Goal: Transaction & Acquisition: Purchase product/service

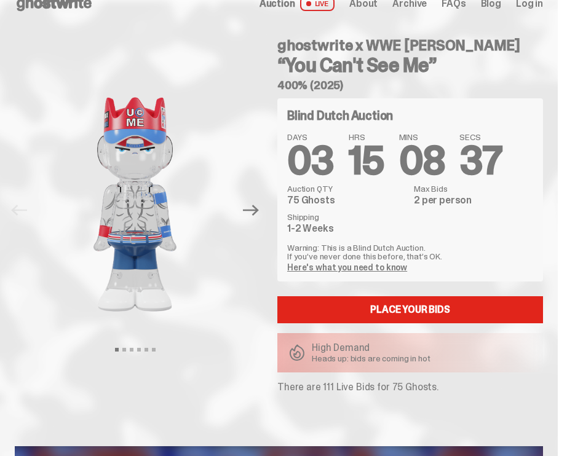
scroll to position [22, 0]
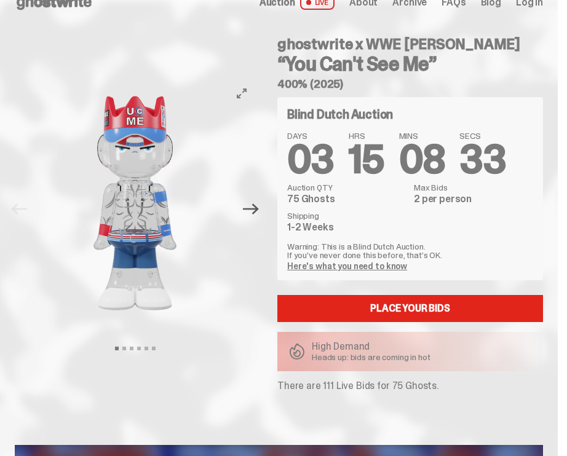
click at [259, 211] on icon "Next" at bounding box center [251, 209] width 16 height 16
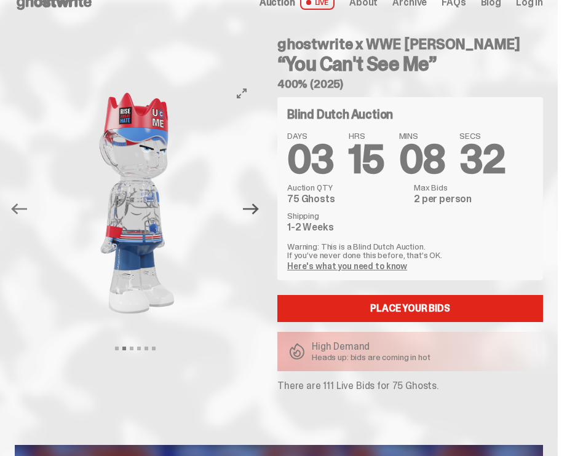
click at [259, 211] on icon "Next" at bounding box center [251, 209] width 16 height 16
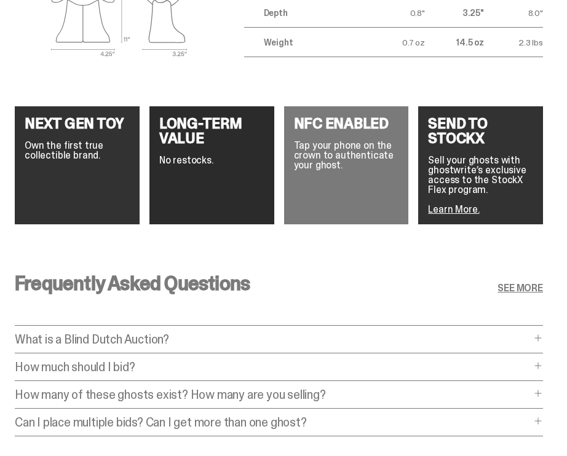
scroll to position [1951, 0]
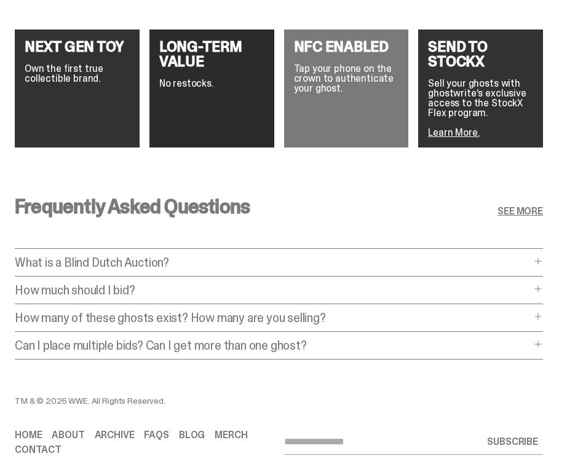
click at [394, 270] on div "Frequently Asked Questions SEE MORE What is a Blind Dutch Auction? What is a Bl…" at bounding box center [278, 281] width 557 height 229
click at [394, 284] on p "How much should I bid?" at bounding box center [273, 290] width 516 height 12
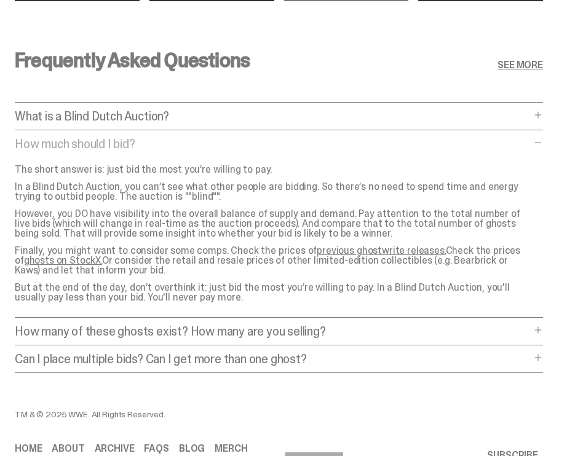
scroll to position [2103, 0]
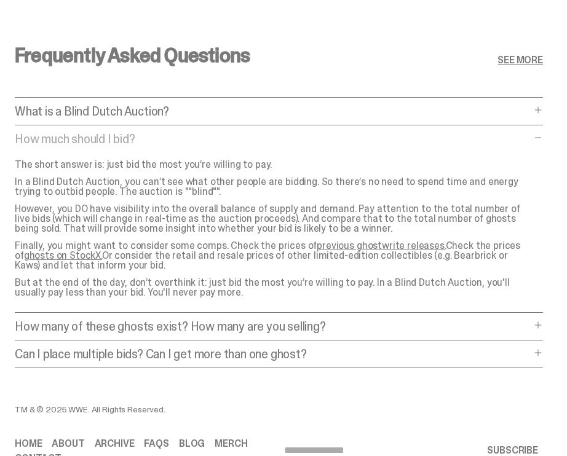
click at [332, 320] on p "How many of these ghosts exist? How many are you selling?" at bounding box center [273, 326] width 516 height 12
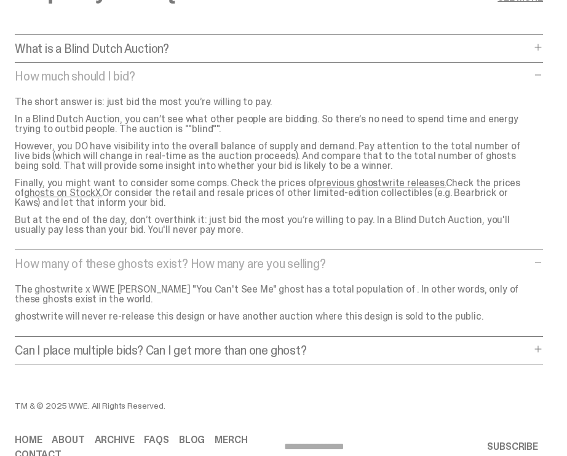
scroll to position [2166, 0]
click at [329, 343] on p "Can I place multiple bids? Can I get more than one ghost?" at bounding box center [273, 349] width 516 height 12
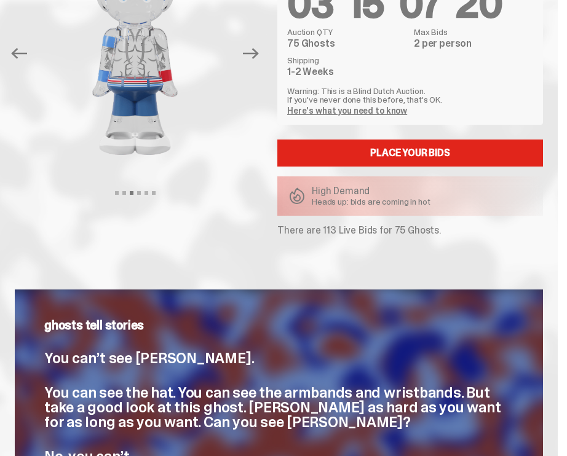
scroll to position [175, 0]
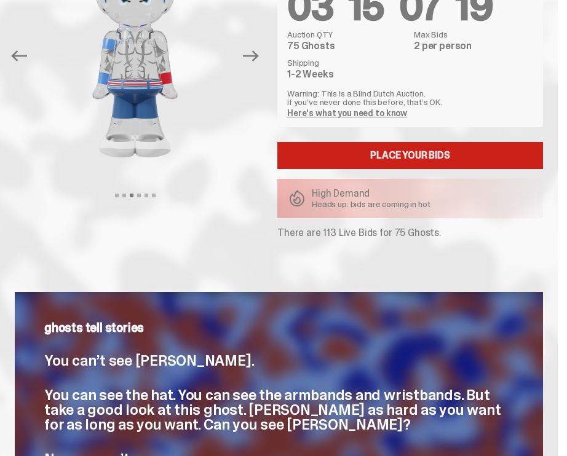
click at [369, 152] on link "Place your Bids" at bounding box center [409, 155] width 265 height 27
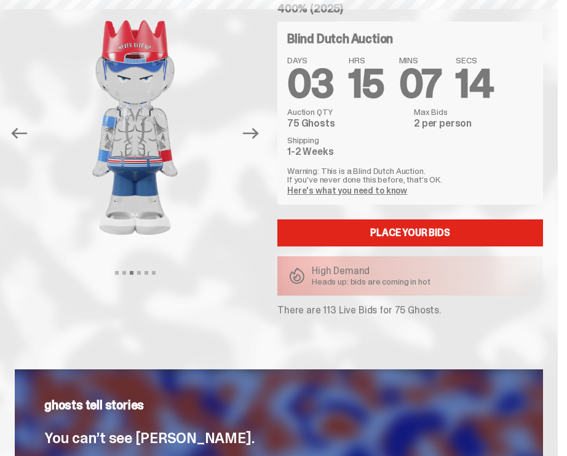
scroll to position [98, 0]
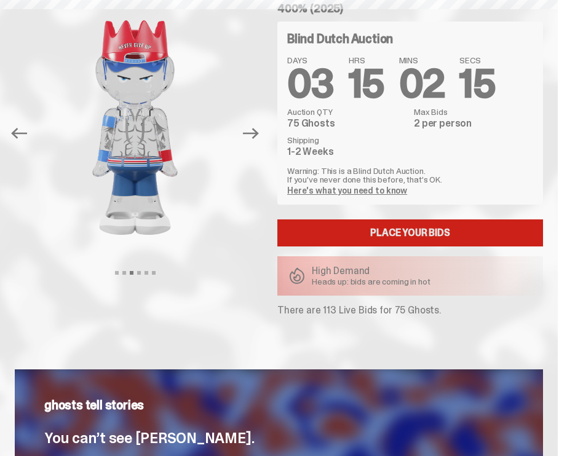
click at [381, 235] on link "Place your Bids" at bounding box center [409, 232] width 265 height 27
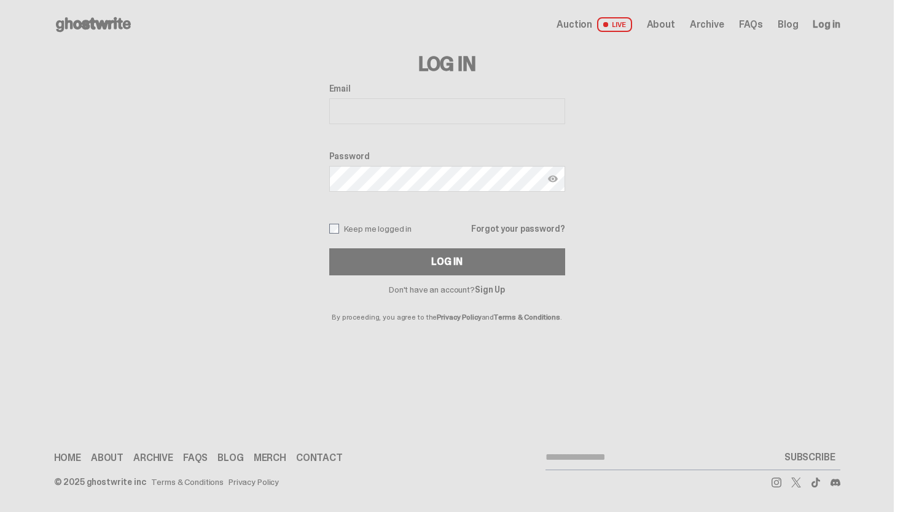
click at [506, 68] on h3 "Log In" at bounding box center [447, 64] width 236 height 20
click at [497, 297] on p "By proceeding, you agree to the Privacy Policy and Terms & Conditions ." at bounding box center [447, 307] width 236 height 27
click at [496, 286] on link "Sign Up" at bounding box center [490, 289] width 30 height 11
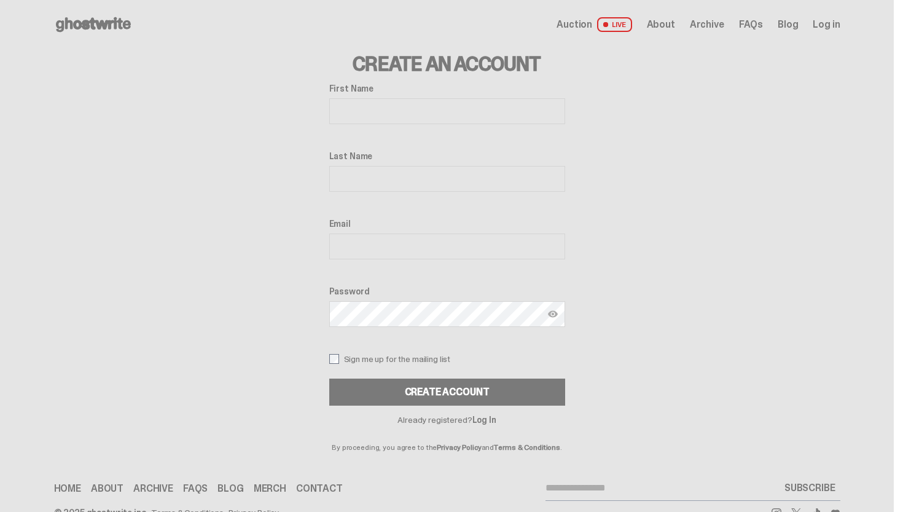
click at [552, 104] on input "First Name" at bounding box center [447, 111] width 236 height 26
click at [552, 107] on input "First Name" at bounding box center [447, 111] width 236 height 26
click at [551, 107] on input "First Name" at bounding box center [447, 111] width 236 height 26
click at [557, 112] on input "First Name" at bounding box center [447, 111] width 236 height 26
type input "*******"
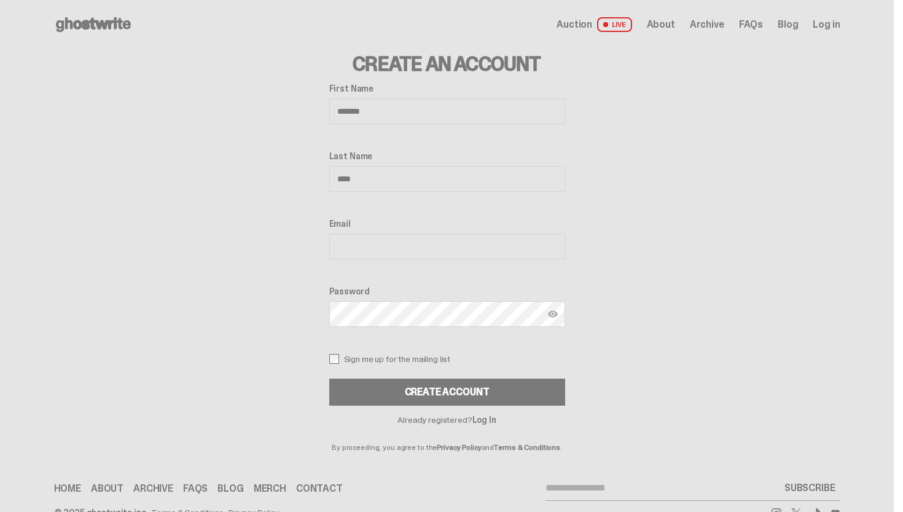
type input "****"
type input "**********"
drag, startPoint x: 554, startPoint y: 412, endPoint x: 541, endPoint y: 411, distance: 13.0
click at [557, 412] on div "Already registered? Log In By proceeding, you agree to the Privacy Policy and T…" at bounding box center [447, 428] width 236 height 45
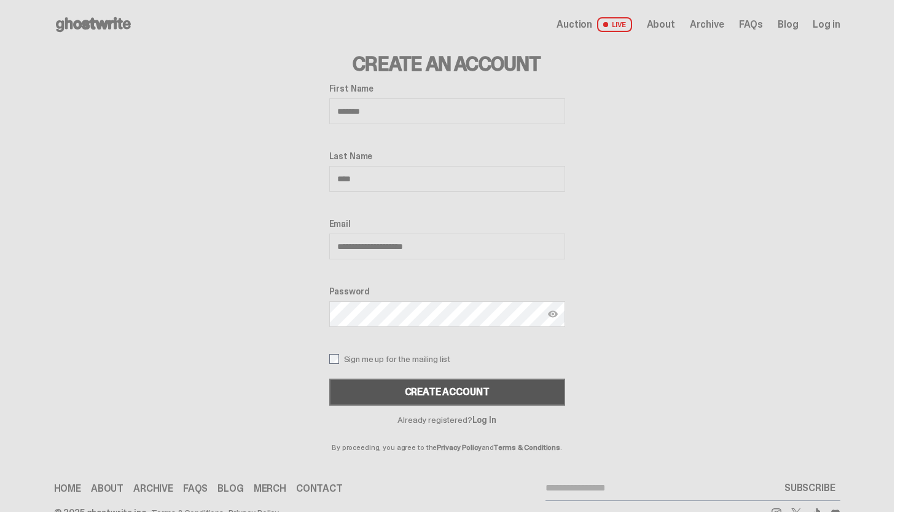
click at [449, 392] on div "Create Account" at bounding box center [447, 392] width 85 height 10
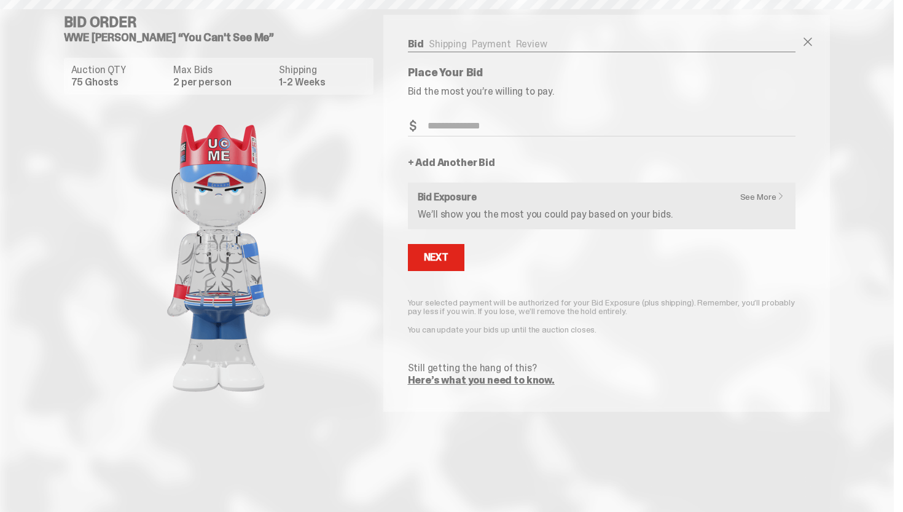
click at [567, 195] on h6 "Bid Exposure" at bounding box center [602, 197] width 369 height 10
click at [762, 198] on link "See More" at bounding box center [765, 196] width 51 height 9
click at [524, 383] on link "Here’s what you need to know." at bounding box center [481, 380] width 147 height 13
click at [454, 44] on ul "Bid Shipping Payment Review" at bounding box center [602, 45] width 388 height 12
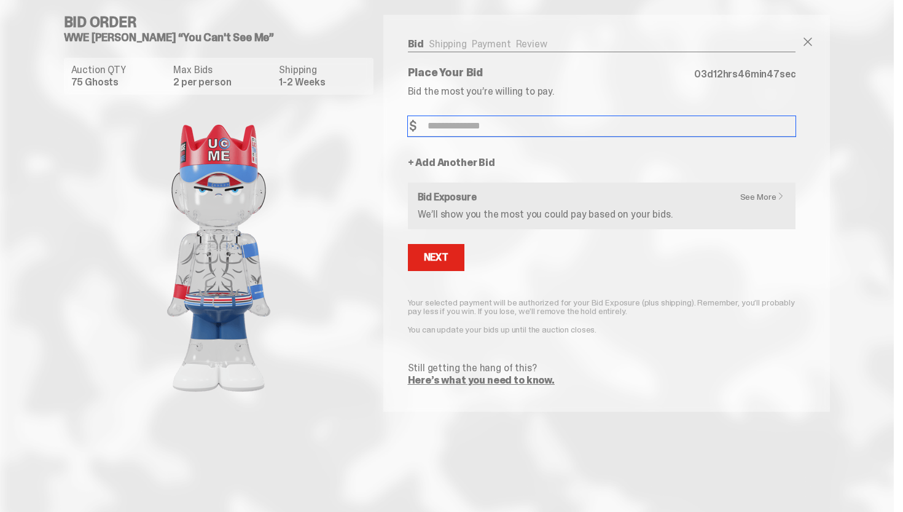
click at [489, 121] on input "Bid Amount" at bounding box center [602, 126] width 388 height 20
click at [814, 40] on span at bounding box center [808, 41] width 15 height 15
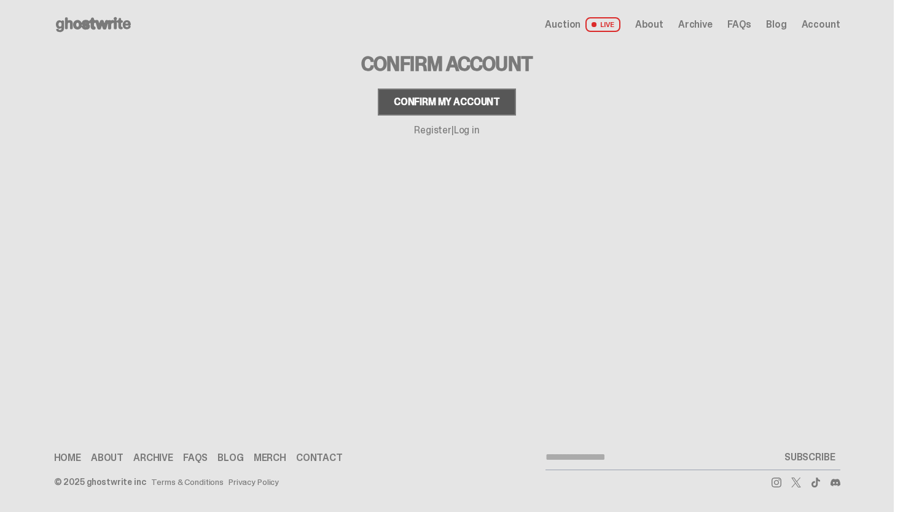
click at [468, 109] on button "Confirm my account" at bounding box center [447, 101] width 138 height 27
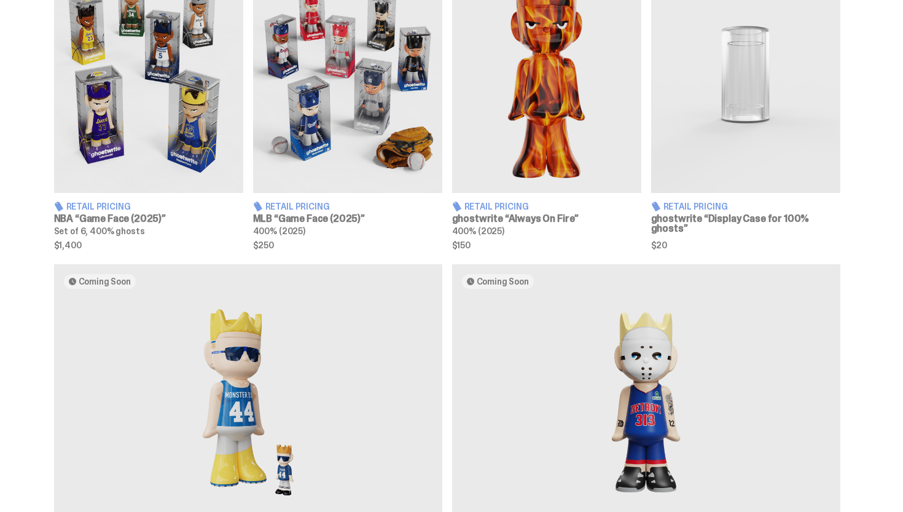
scroll to position [795, 0]
click at [325, 142] on img at bounding box center [347, 74] width 189 height 237
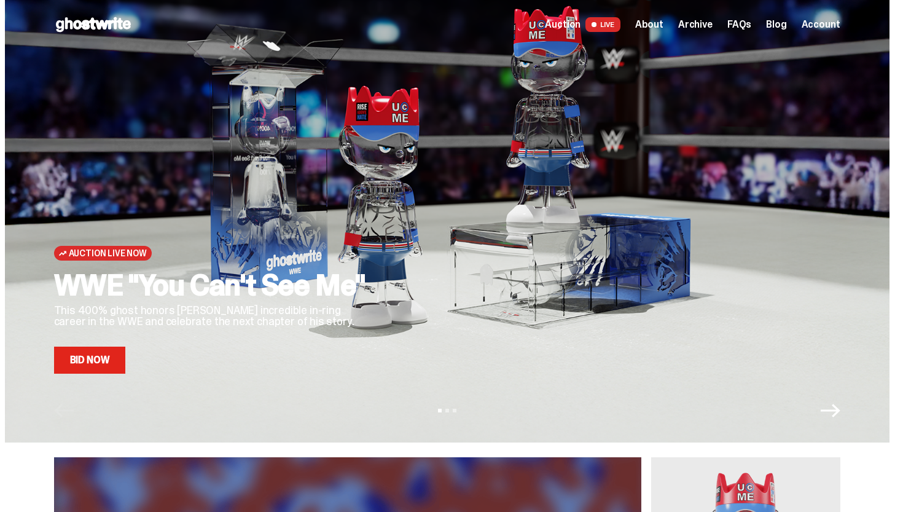
scroll to position [0, 0]
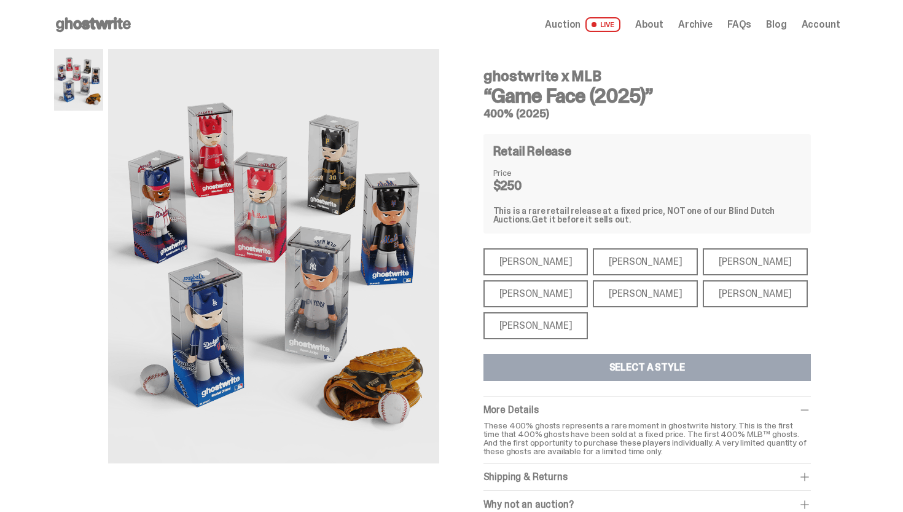
click at [703, 264] on div "[PERSON_NAME]" at bounding box center [755, 261] width 105 height 27
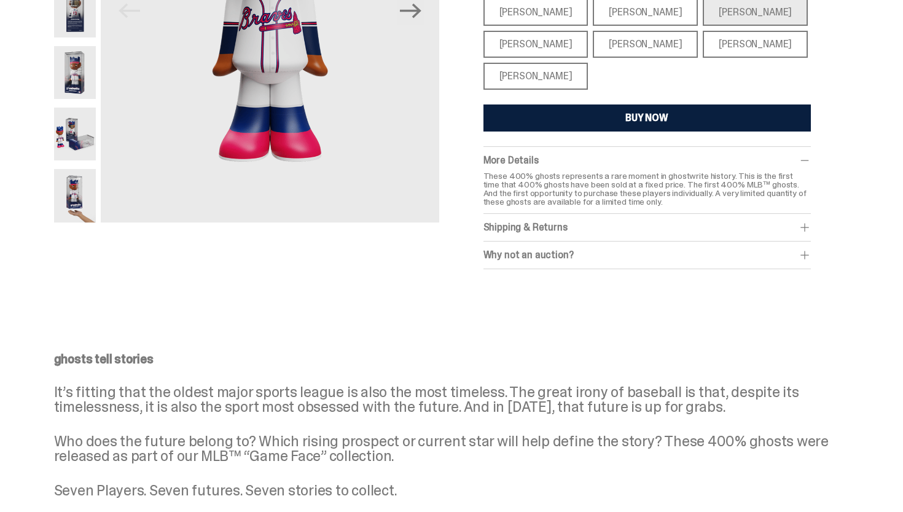
scroll to position [250, 0]
click at [587, 224] on div "Shipping & Returns" at bounding box center [647, 227] width 327 height 12
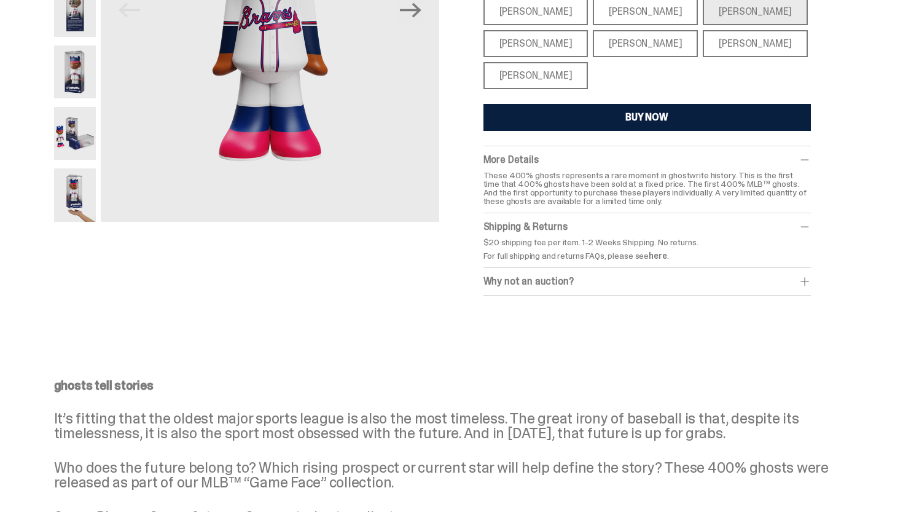
click at [591, 275] on div "Why not an auction? We still stand by Blind Dutch Auctions being the best way t…" at bounding box center [647, 282] width 327 height 28
click at [712, 269] on div "Why not an auction? We still stand by Blind Dutch Auctions being the best way t…" at bounding box center [647, 282] width 327 height 28
click at [771, 280] on div "Why not an auction?" at bounding box center [647, 281] width 327 height 12
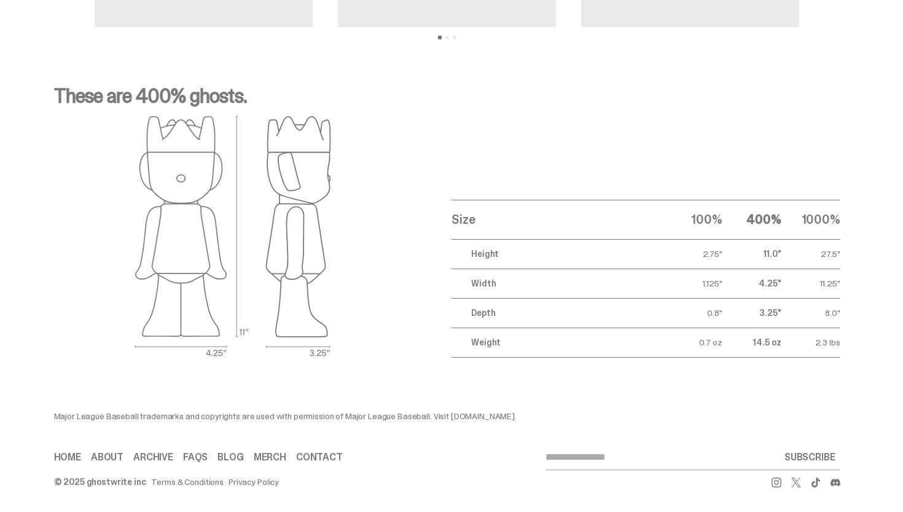
scroll to position [1556, 0]
